Goal: Task Accomplishment & Management: Complete application form

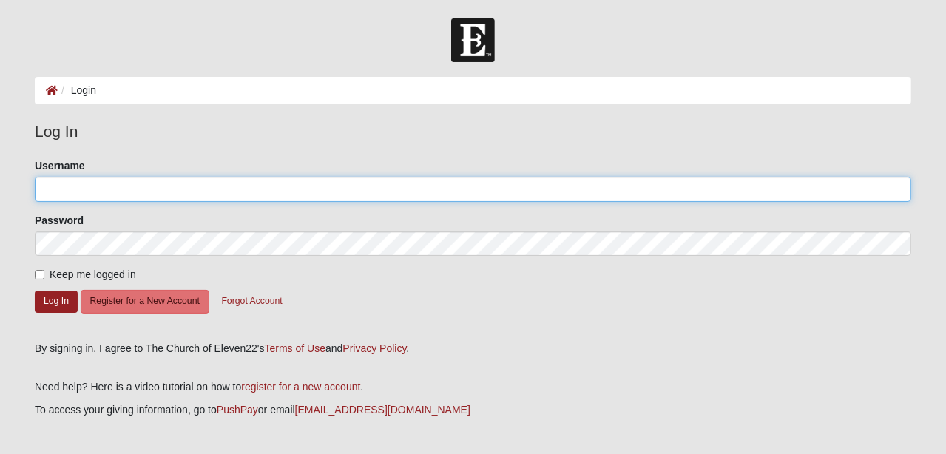
click at [87, 189] on input "Username" at bounding box center [473, 189] width 876 height 25
type input "[EMAIL_ADDRESS][DOMAIN_NAME]"
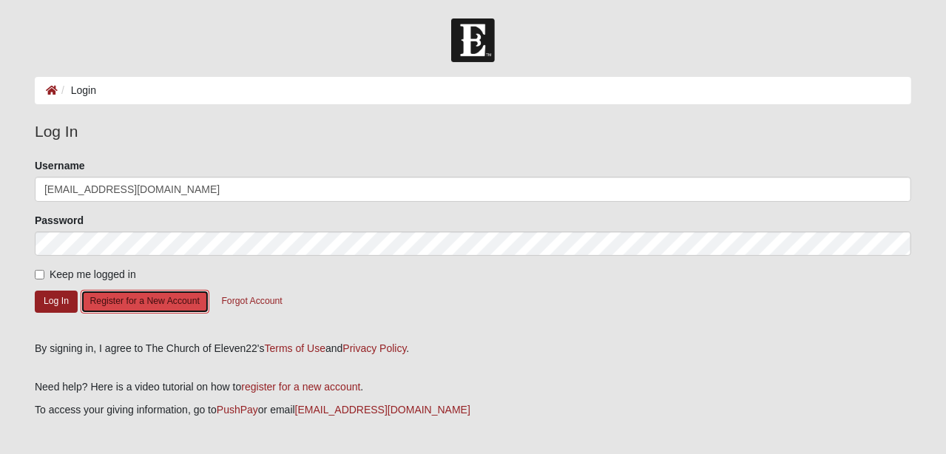
click at [148, 303] on button "Register for a New Account" at bounding box center [145, 301] width 129 height 23
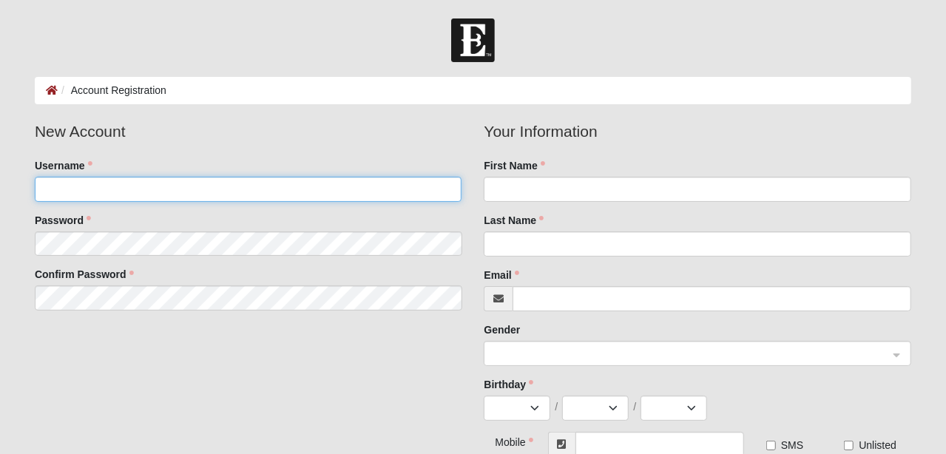
click at [169, 191] on input "Username" at bounding box center [248, 189] width 427 height 25
type input "bas0212@hotmail.com"
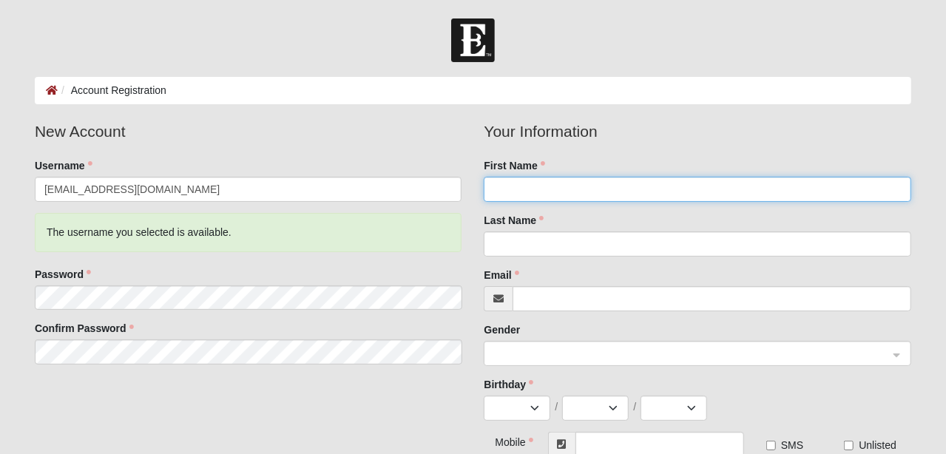
click at [513, 186] on input "First Name" at bounding box center [697, 189] width 427 height 25
type input "Barbara"
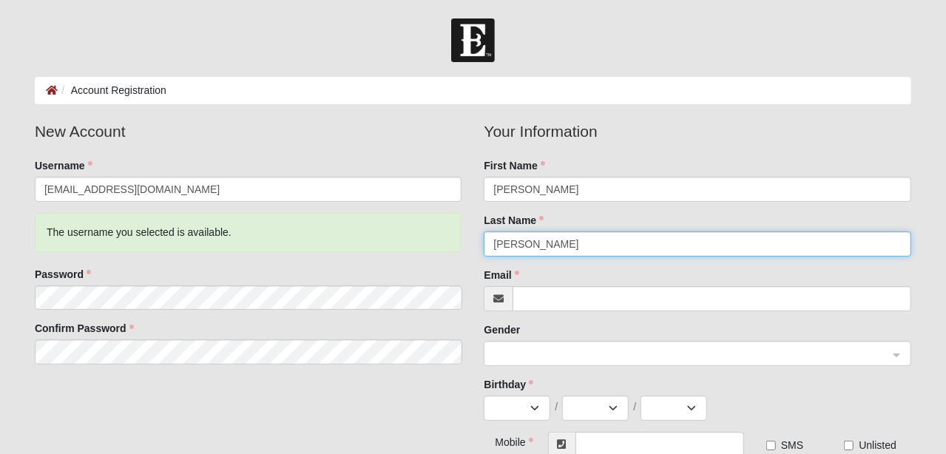
type input "Browning"
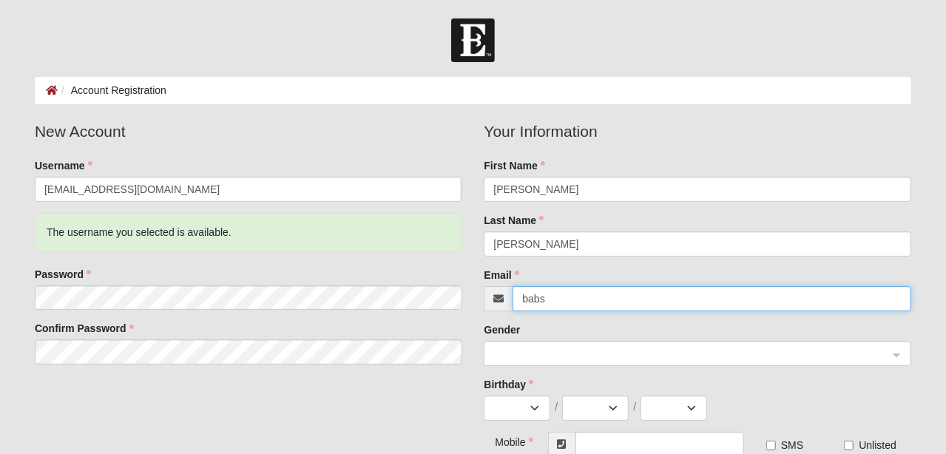
type input "babs0212@hotmail.com"
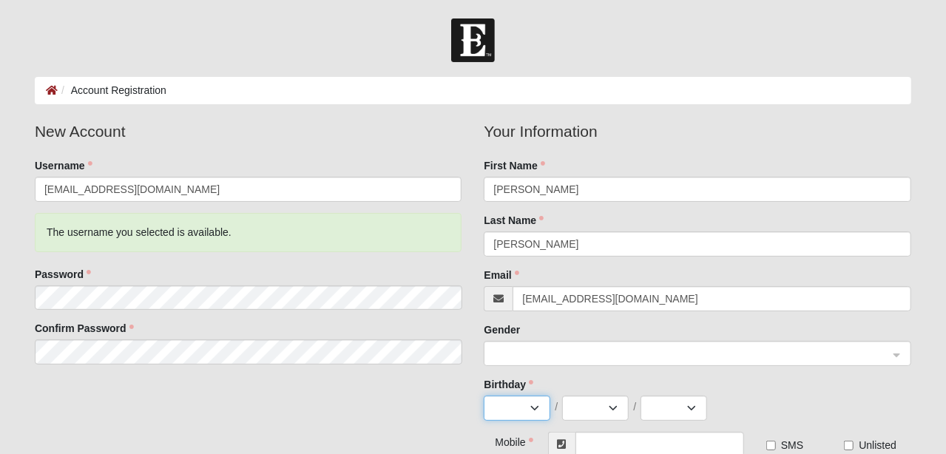
select select "2"
select select "12"
select select "1949"
type input "(904) 315-6652"
click at [542, 343] on input "search" at bounding box center [692, 353] width 399 height 22
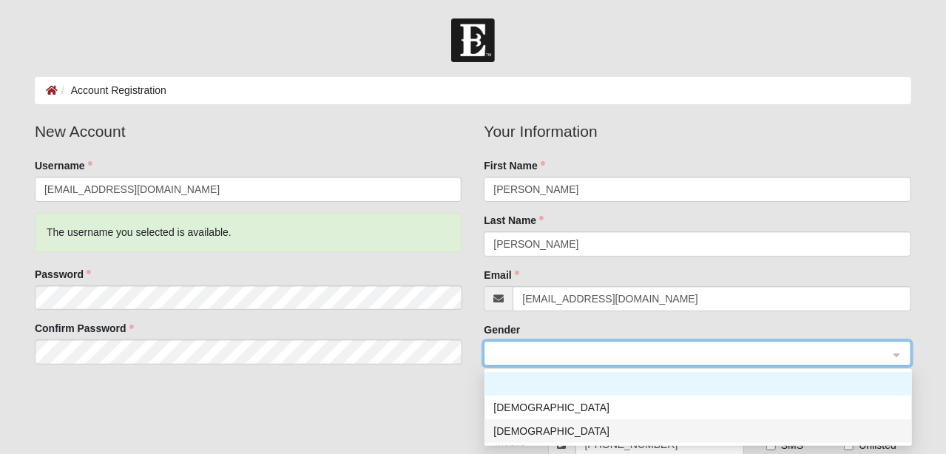
click at [524, 427] on div "Female" at bounding box center [698, 431] width 410 height 16
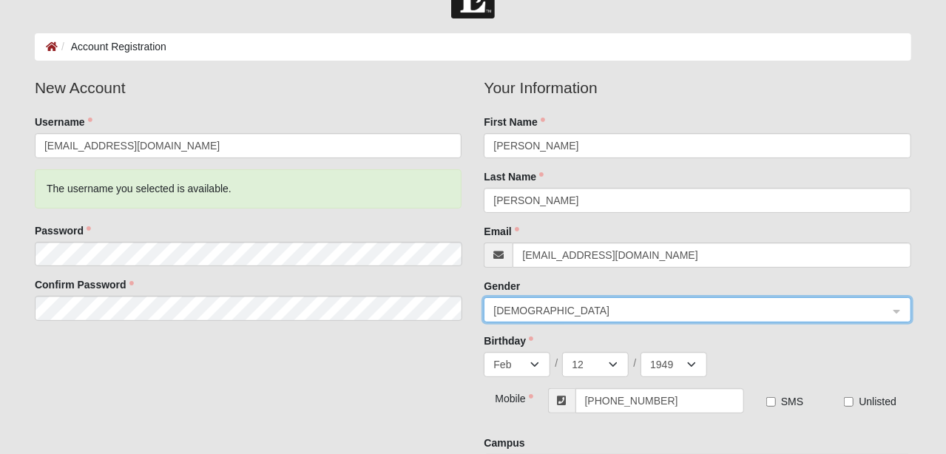
scroll to position [148, 0]
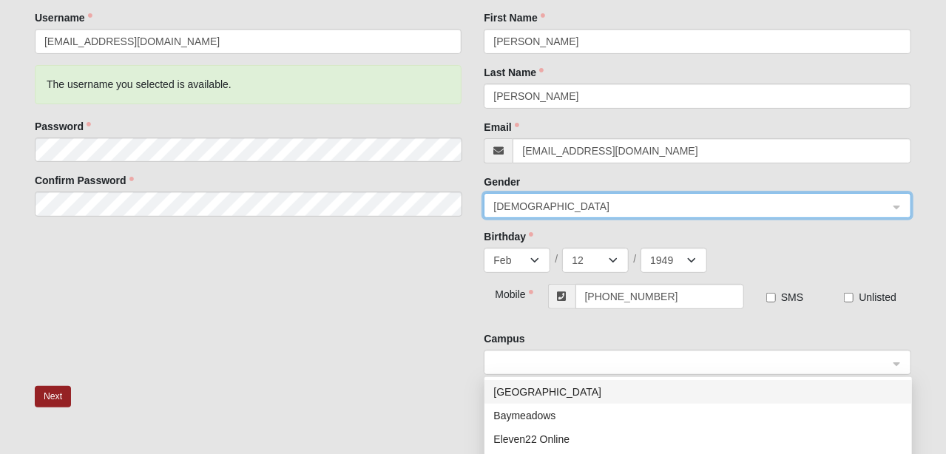
click at [537, 357] on span at bounding box center [690, 363] width 395 height 16
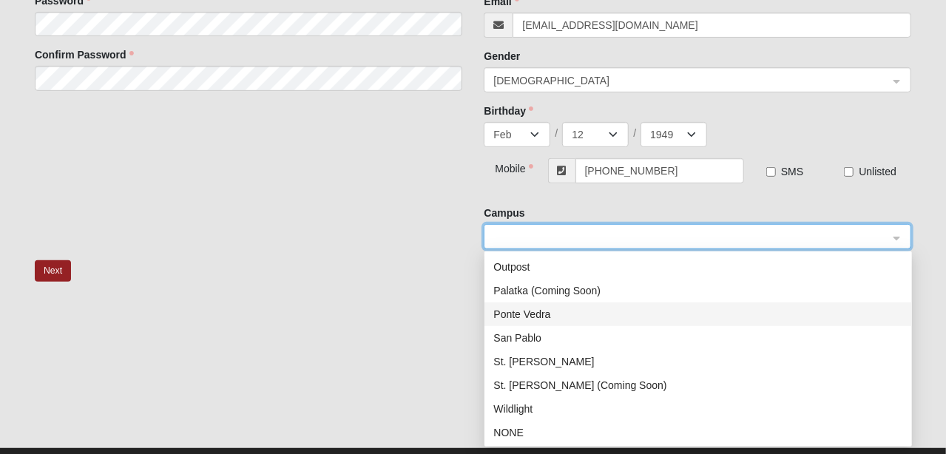
scroll to position [305, 0]
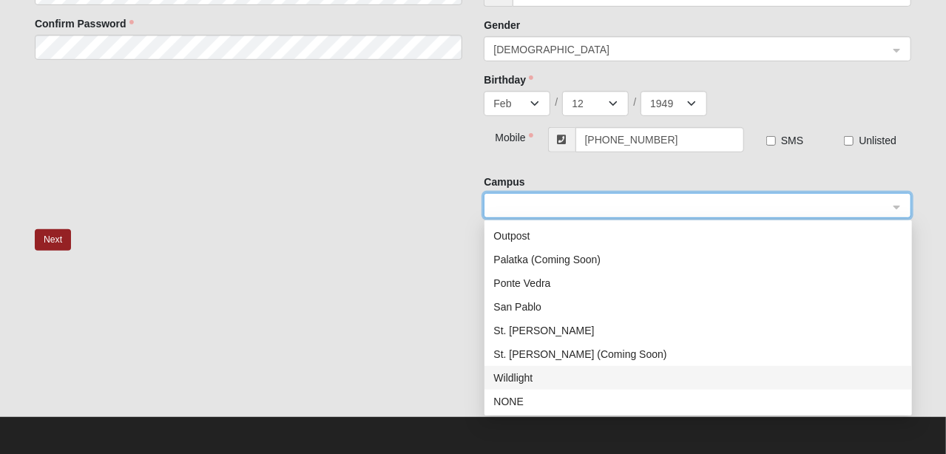
click at [524, 373] on div "Wildlight" at bounding box center [698, 378] width 410 height 16
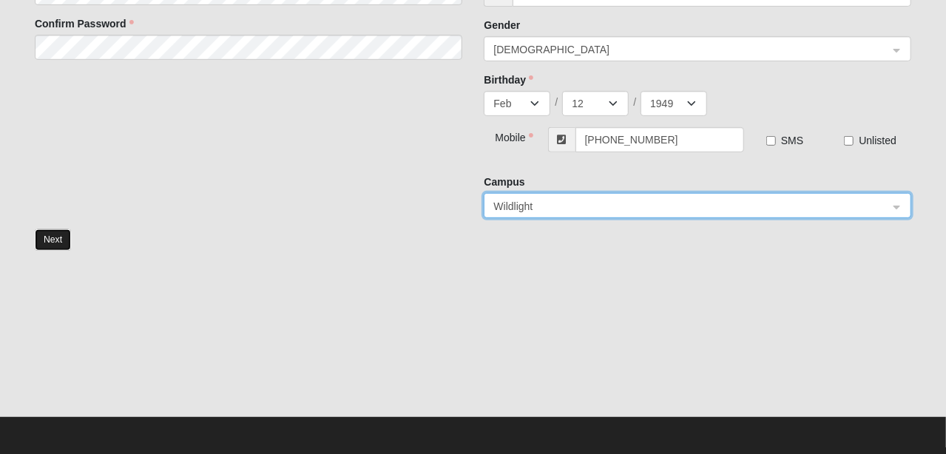
click at [53, 238] on button "Next" at bounding box center [53, 239] width 36 height 21
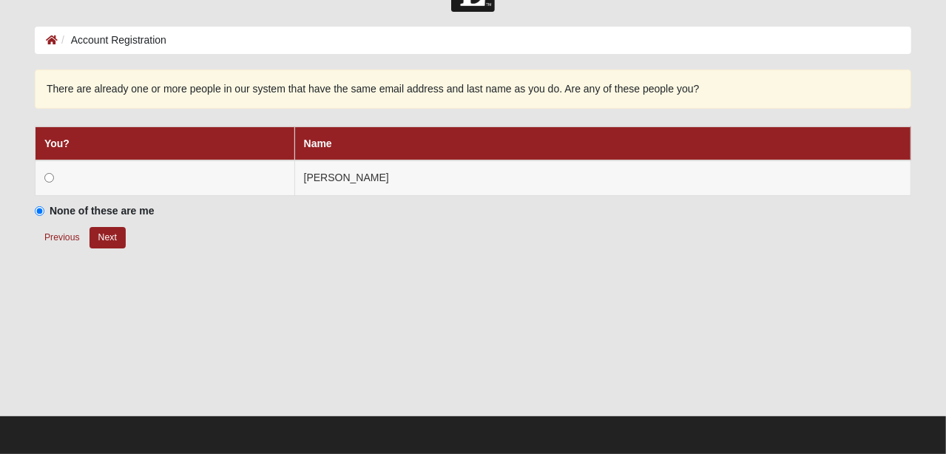
scroll to position [47, 0]
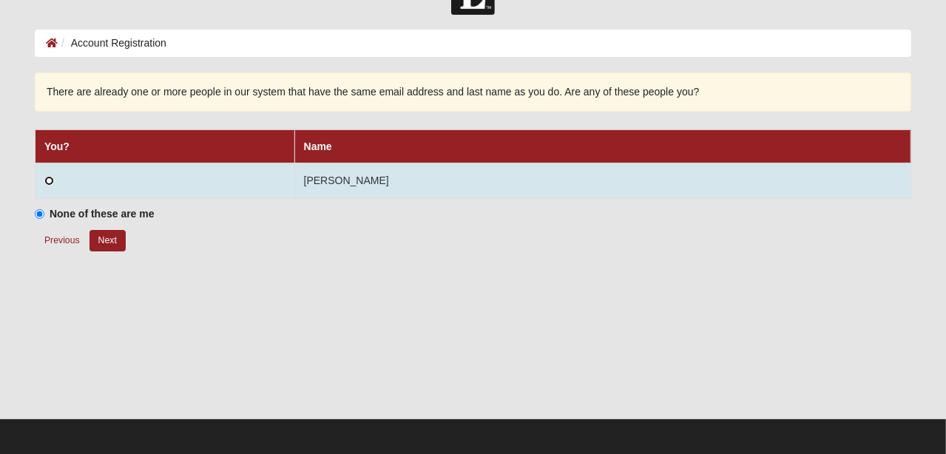
click at [47, 178] on input "radio" at bounding box center [49, 181] width 10 height 10
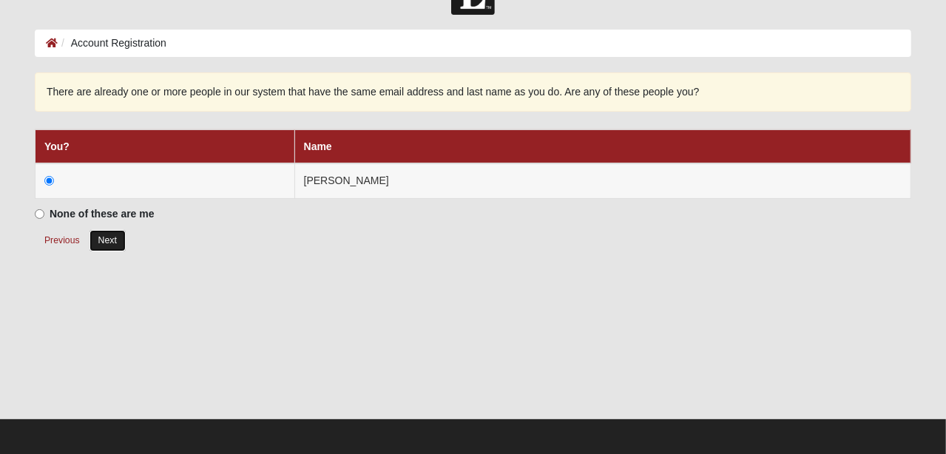
click at [103, 240] on button "Next" at bounding box center [107, 240] width 36 height 21
radio input "true"
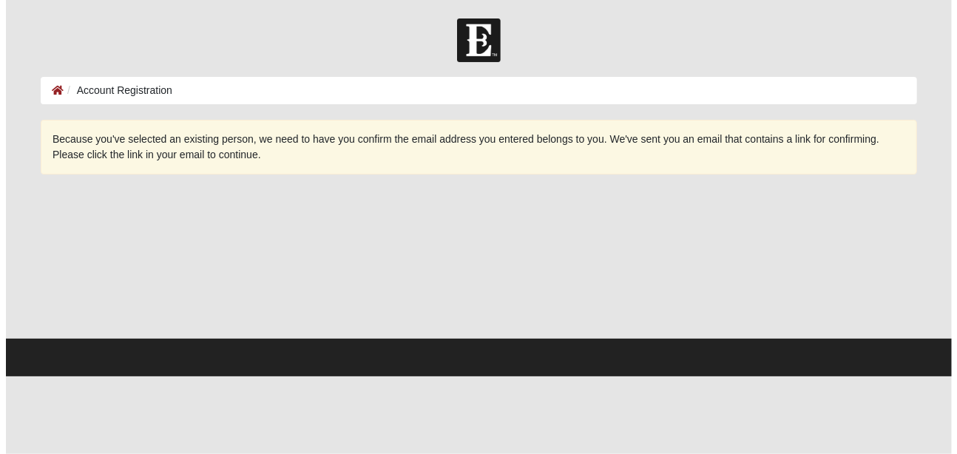
scroll to position [0, 0]
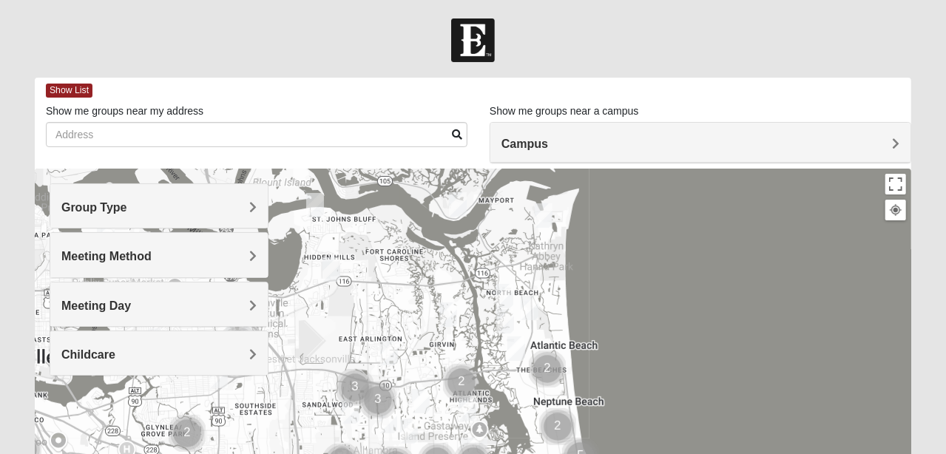
click at [127, 209] on span "Group Type" at bounding box center [94, 207] width 66 height 13
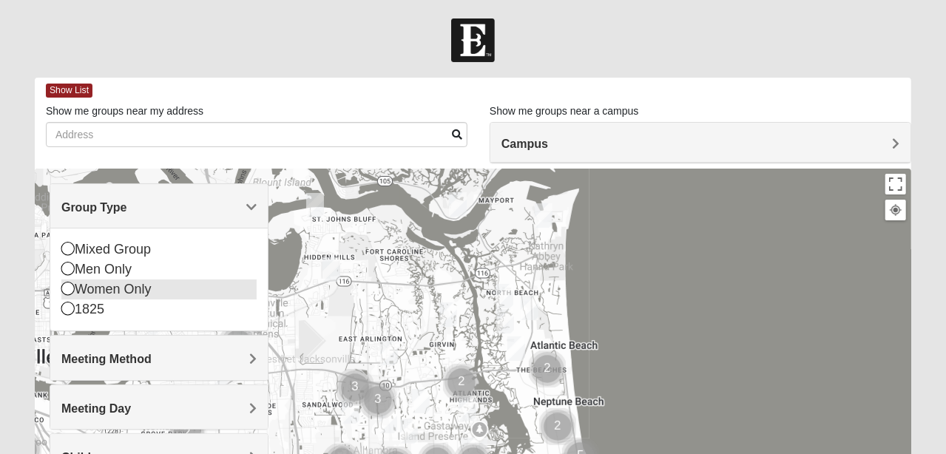
click at [63, 290] on icon at bounding box center [67, 288] width 13 height 13
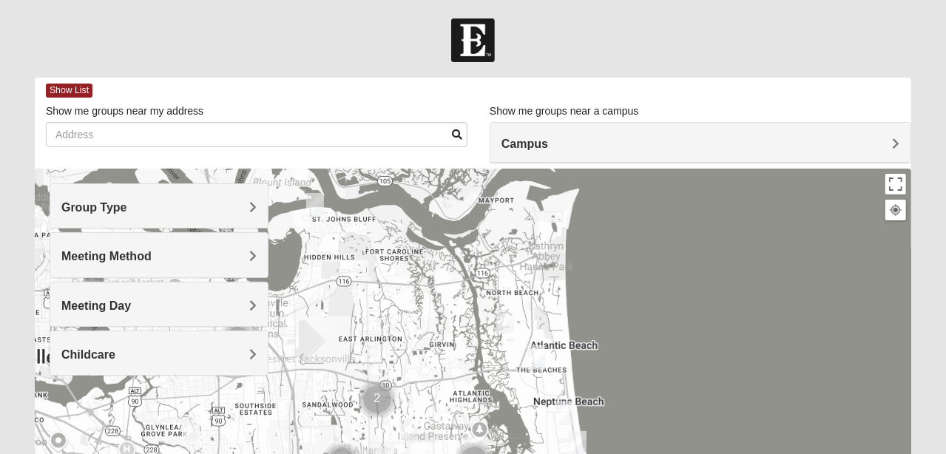
click at [152, 253] on span "Meeting Method" at bounding box center [106, 256] width 90 height 13
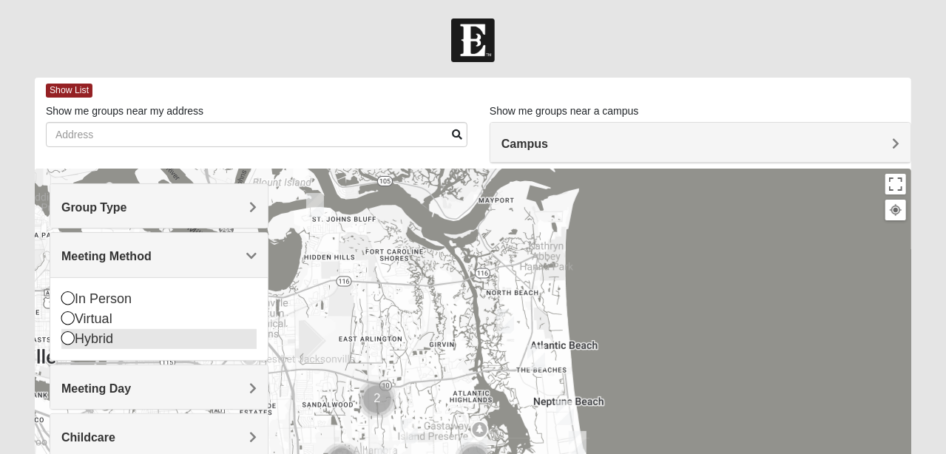
click at [67, 339] on icon at bounding box center [67, 337] width 13 height 13
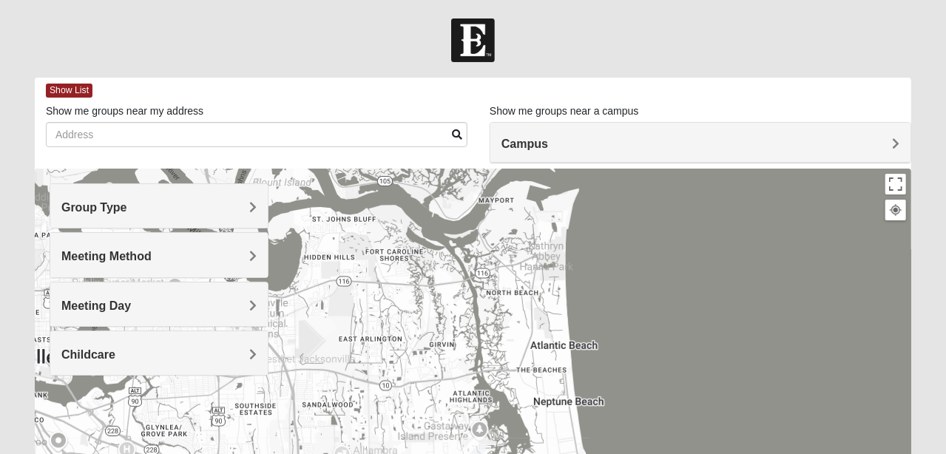
click at [131, 305] on span "Meeting Day" at bounding box center [96, 306] width 70 height 13
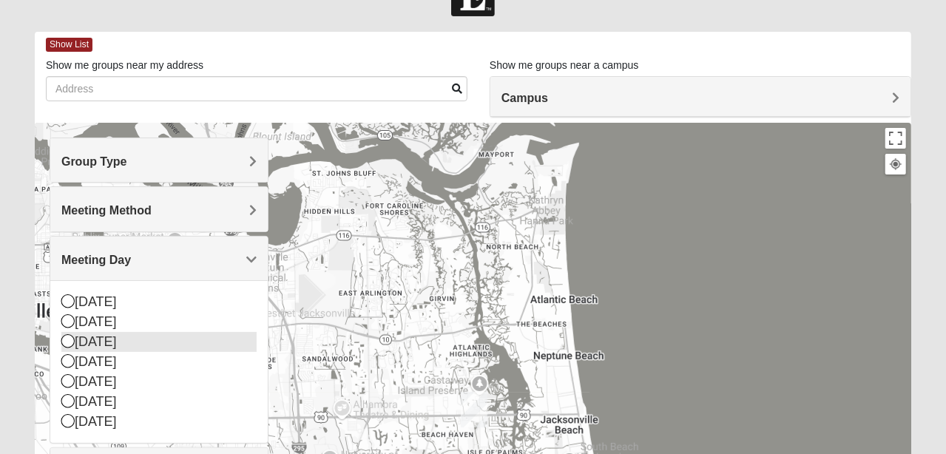
scroll to position [73, 0]
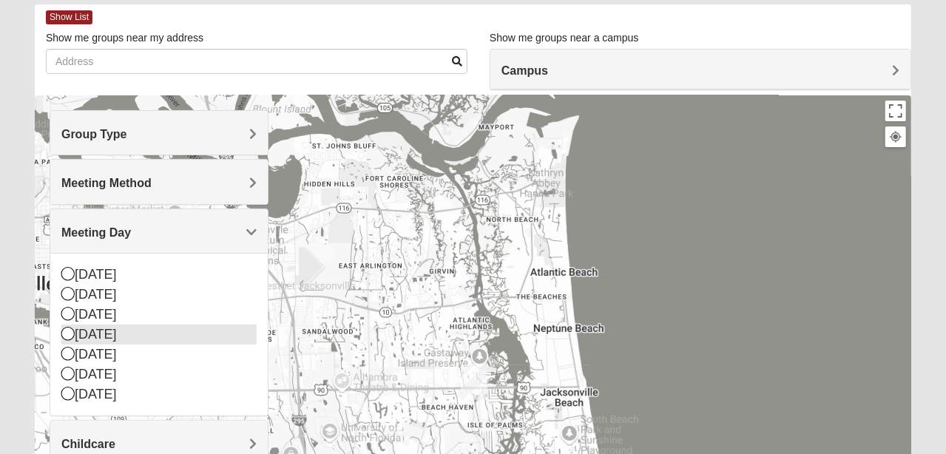
click at [66, 330] on icon at bounding box center [67, 333] width 13 height 13
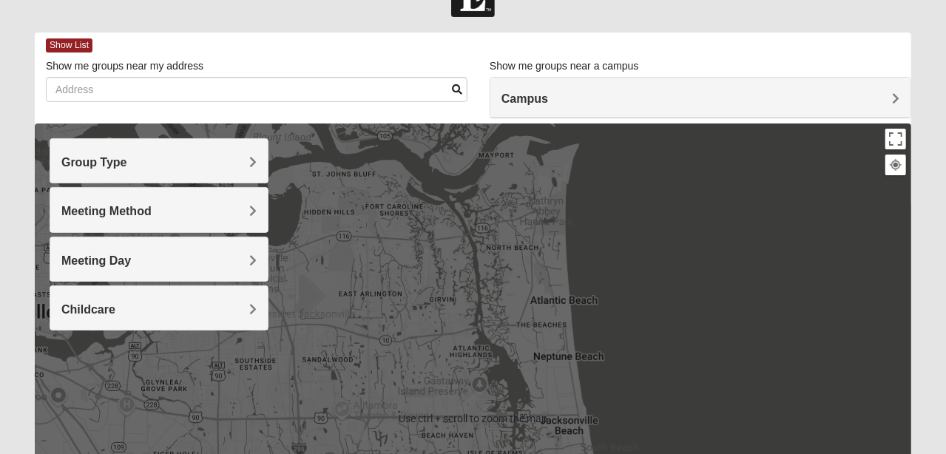
scroll to position [0, 0]
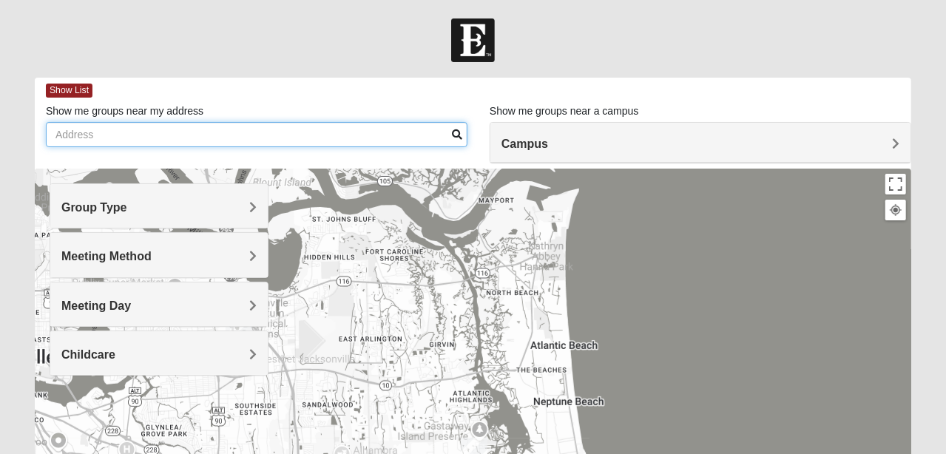
click at [203, 133] on input "Show me groups near my address" at bounding box center [257, 134] width 422 height 25
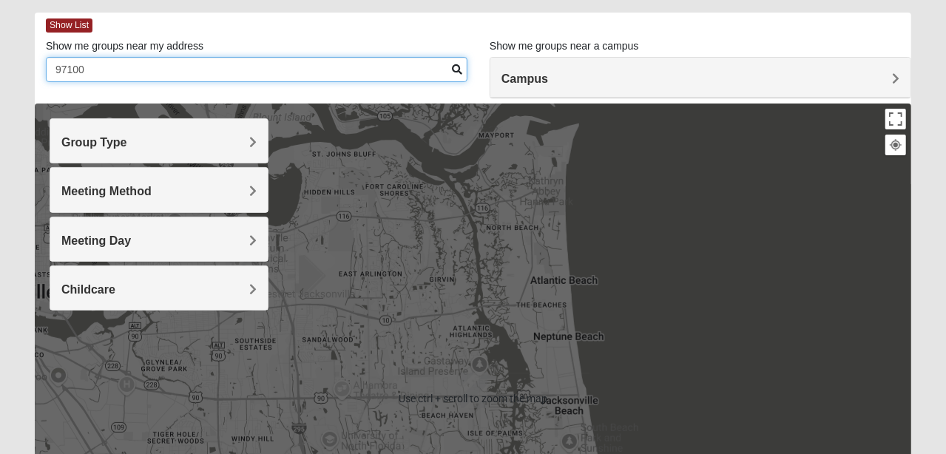
scroll to position [73, 0]
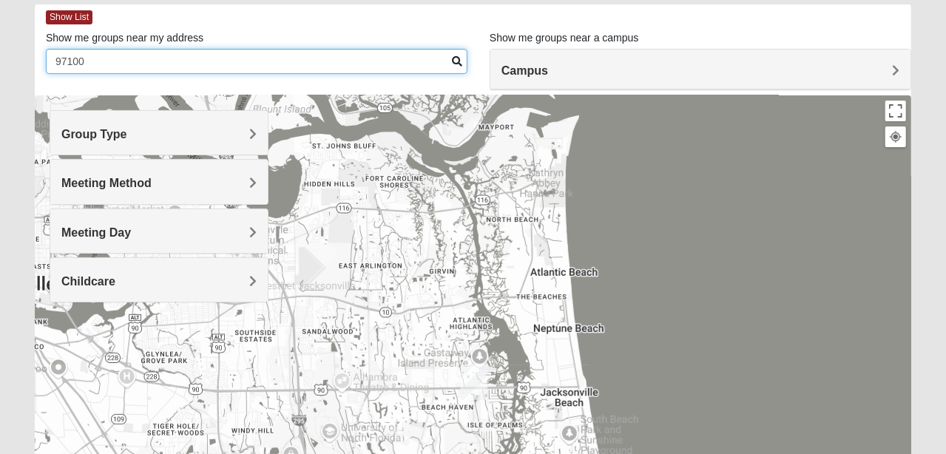
type input "97100"
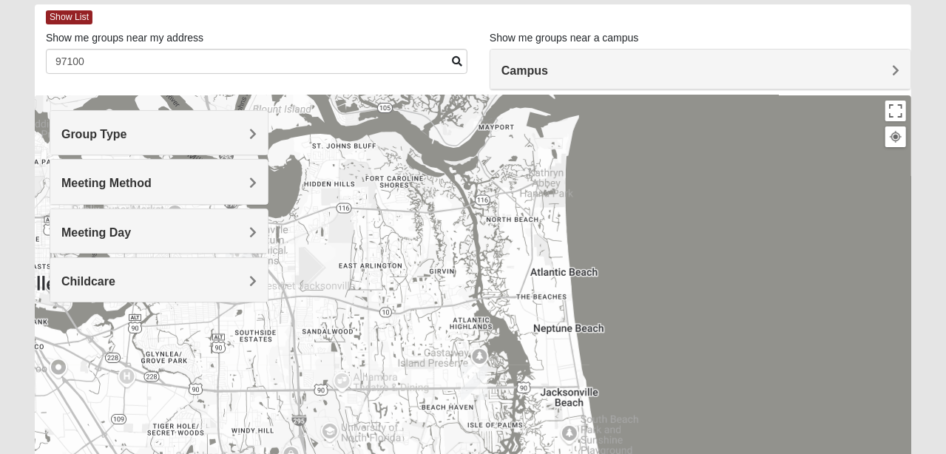
click at [737, 68] on h4 "Campus" at bounding box center [700, 71] width 398 height 14
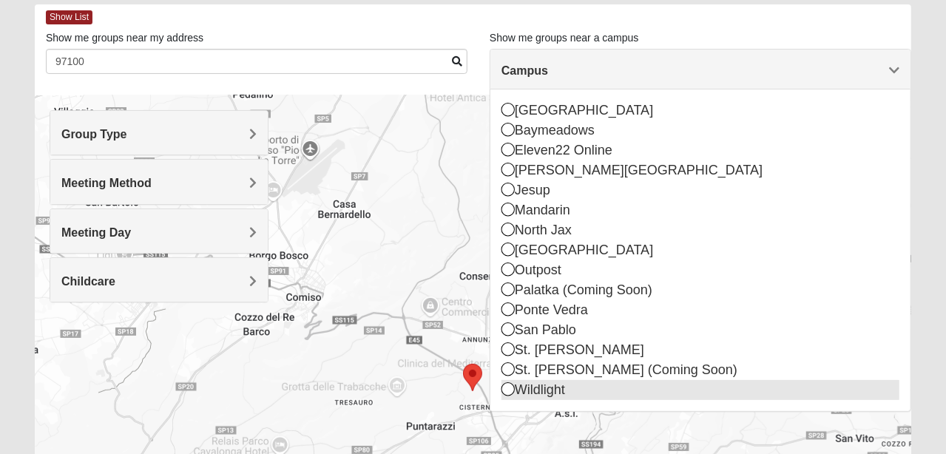
click at [535, 389] on div "Wildlight" at bounding box center [700, 390] width 398 height 20
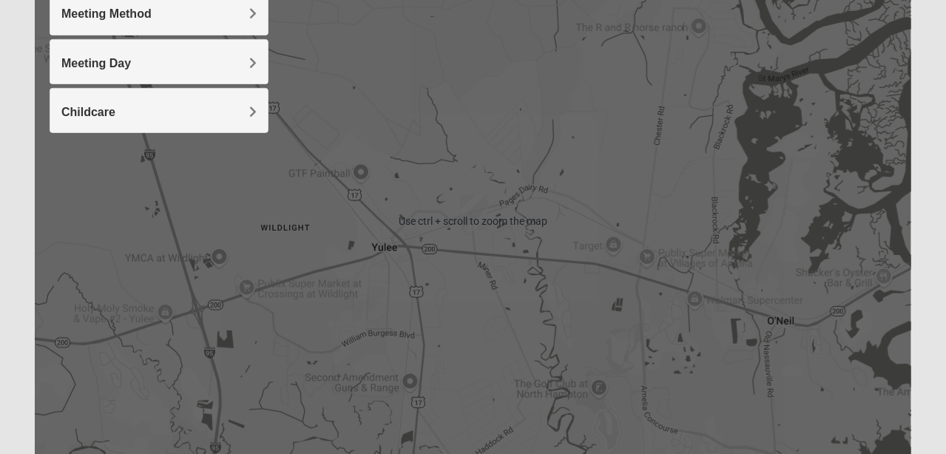
scroll to position [212, 0]
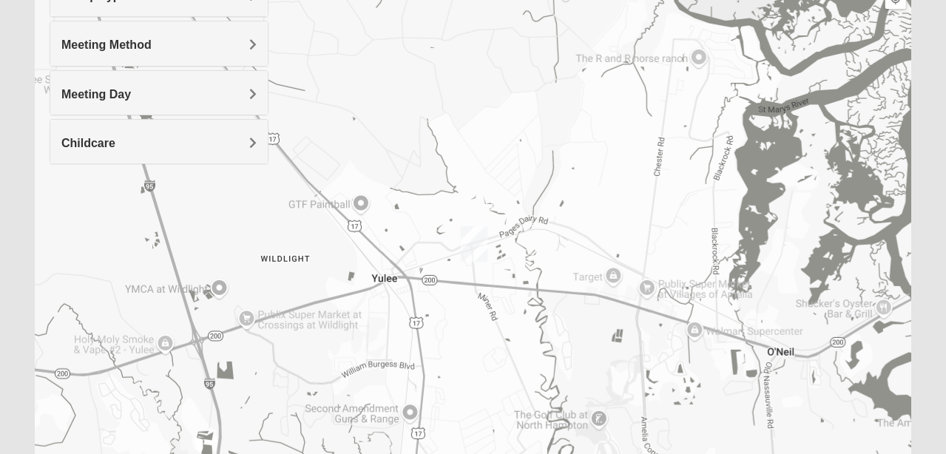
click at [478, 237] on img "Wildlight" at bounding box center [474, 243] width 38 height 47
click at [472, 200] on div "86063 Felmor Rd Yulee, FL 32097-5341" at bounding box center [474, 198] width 90 height 22
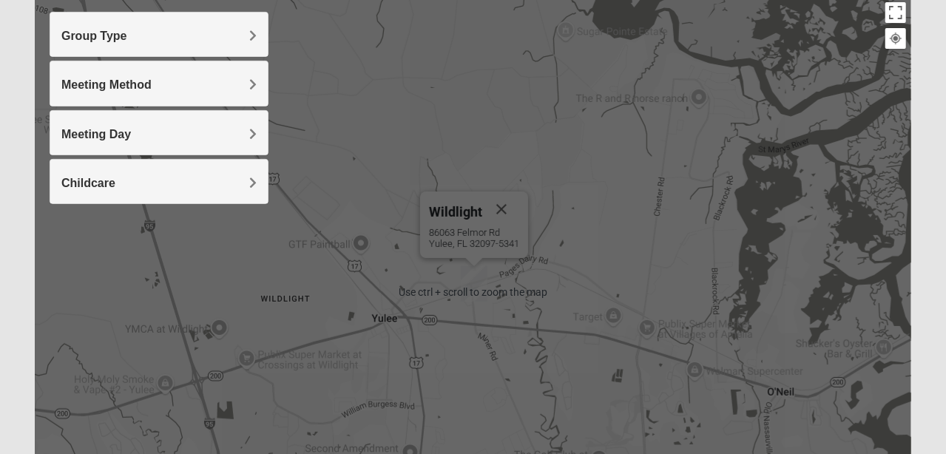
scroll to position [0, 0]
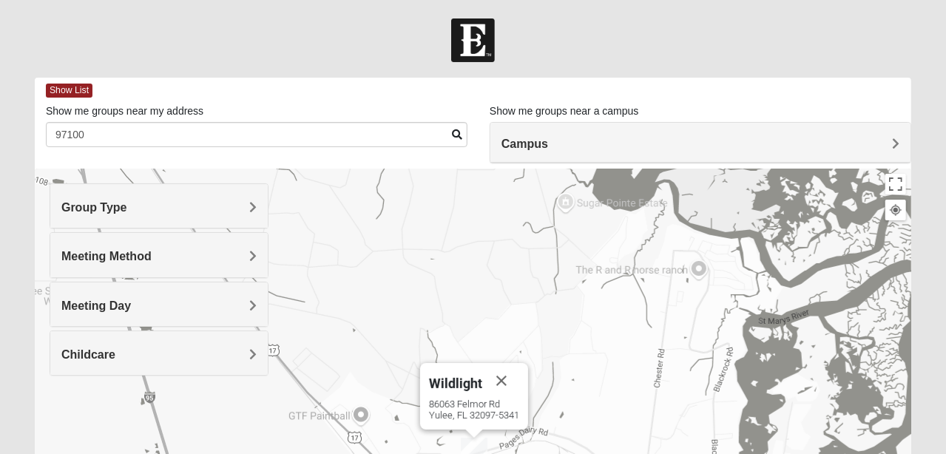
click at [552, 143] on h4 "Campus" at bounding box center [700, 144] width 398 height 14
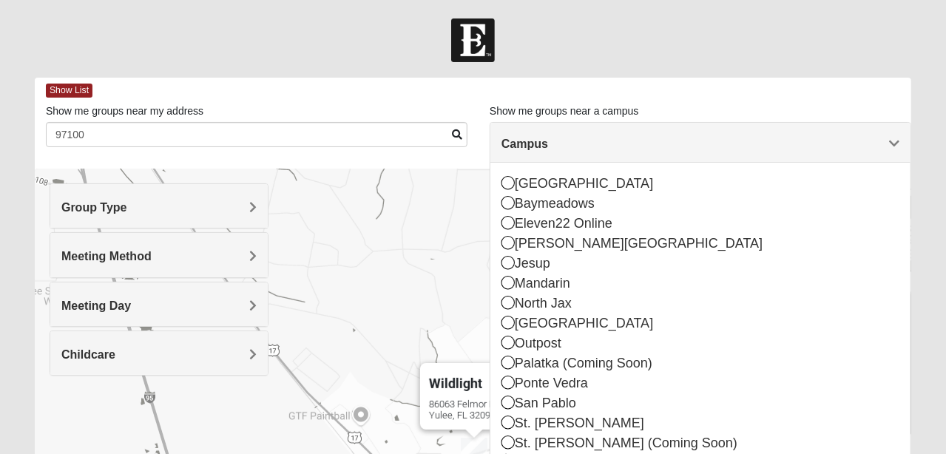
click at [596, 47] on div at bounding box center [473, 40] width 946 height 44
click at [68, 95] on span "Show List" at bounding box center [69, 91] width 47 height 14
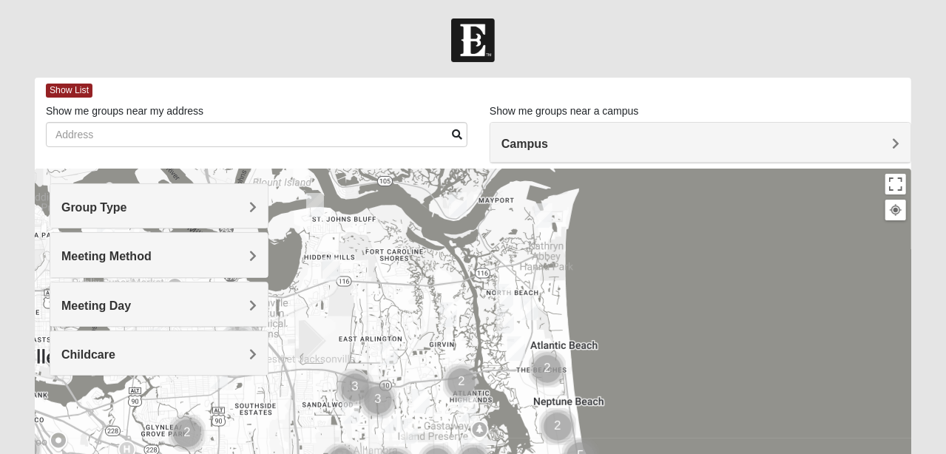
scroll to position [73, 0]
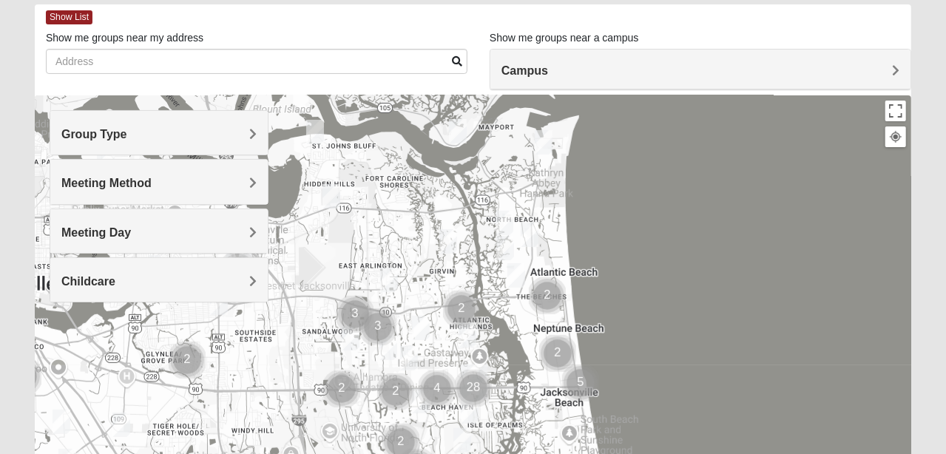
click at [556, 73] on h4 "Campus" at bounding box center [700, 71] width 398 height 14
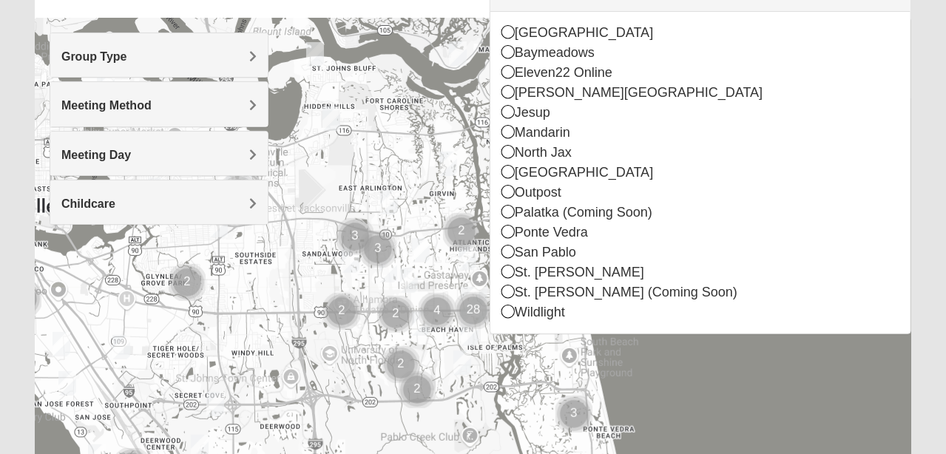
scroll to position [221, 0]
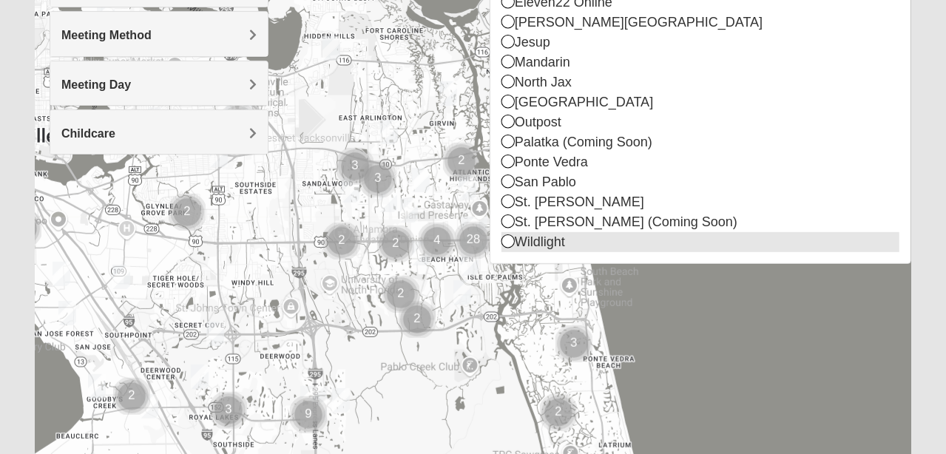
click at [509, 237] on icon at bounding box center [507, 240] width 13 height 13
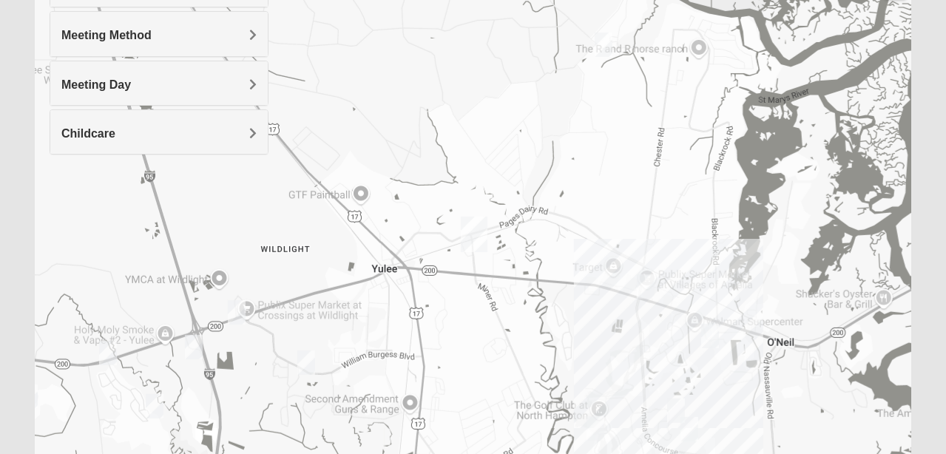
click at [158, 406] on img "Womens Little 32097" at bounding box center [155, 406] width 30 height 36
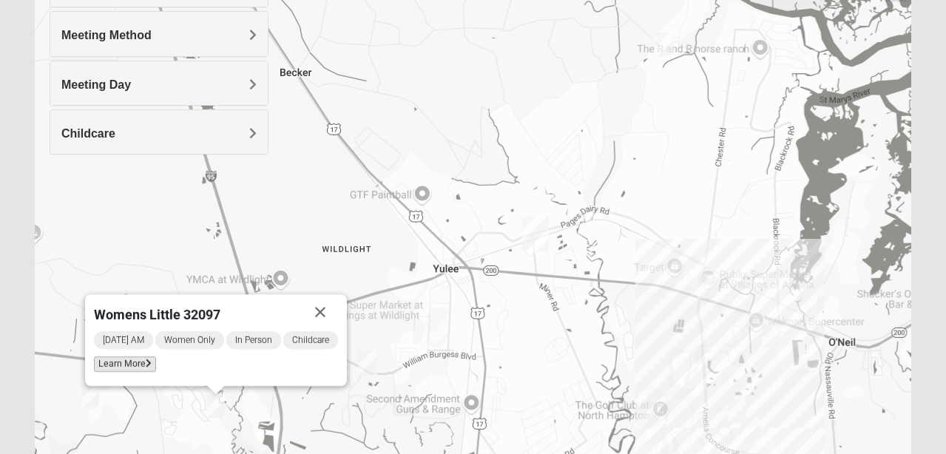
click at [123, 365] on span "Learn More" at bounding box center [125, 364] width 62 height 16
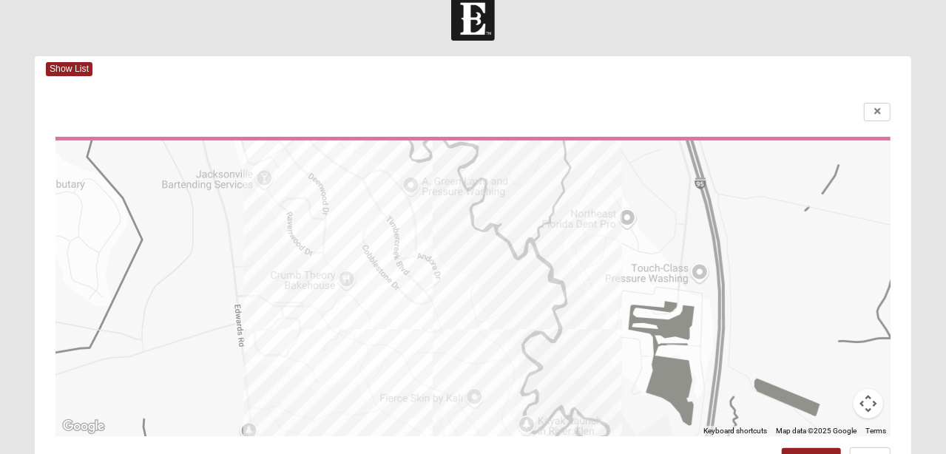
scroll to position [0, 0]
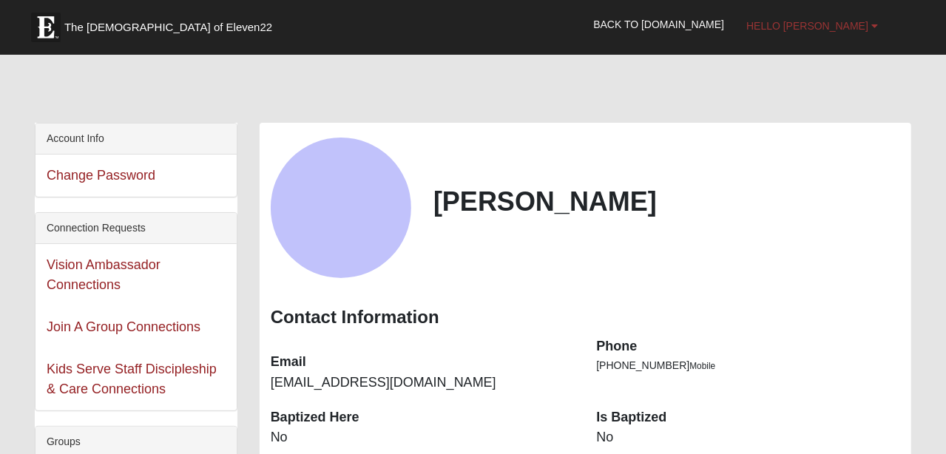
click at [848, 18] on link "Hello Barbara" at bounding box center [812, 25] width 154 height 37
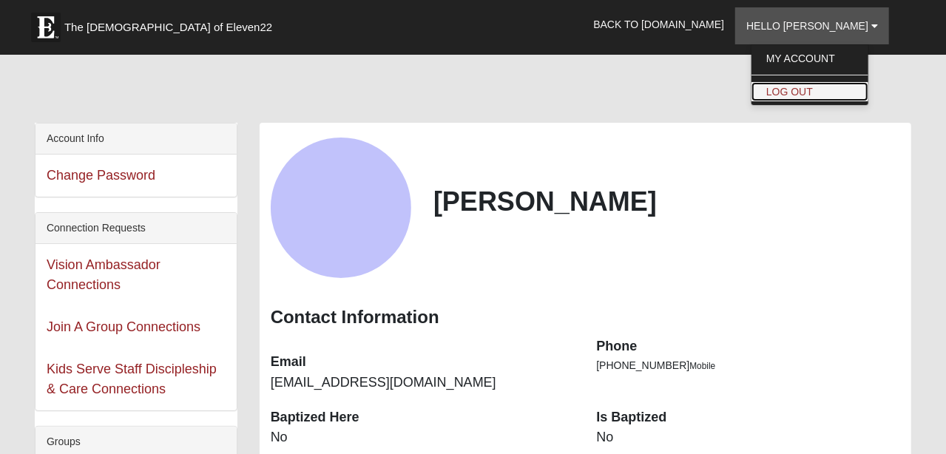
click at [826, 93] on link "Log Out" at bounding box center [809, 91] width 117 height 19
